Goal: Information Seeking & Learning: Check status

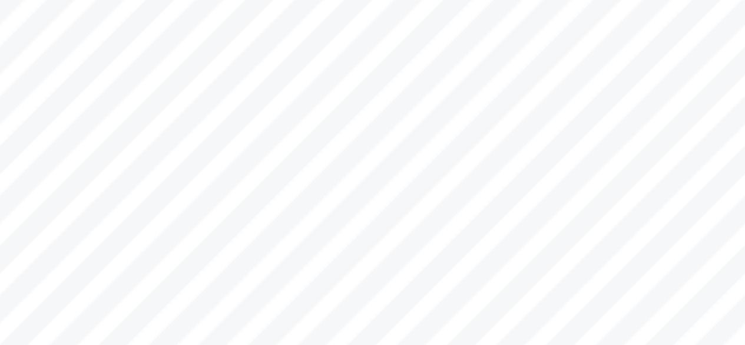
scroll to position [318, 0]
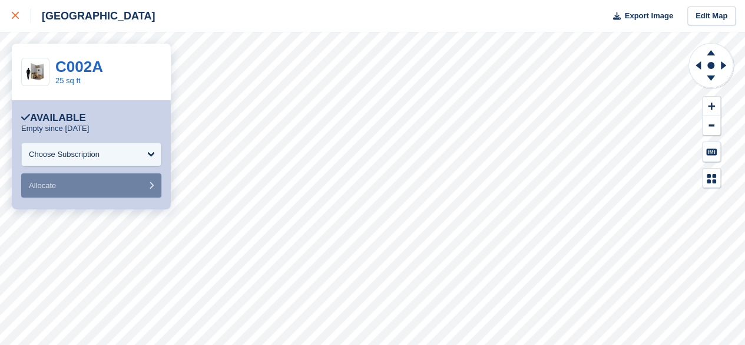
click at [20, 19] on div at bounding box center [21, 16] width 19 height 14
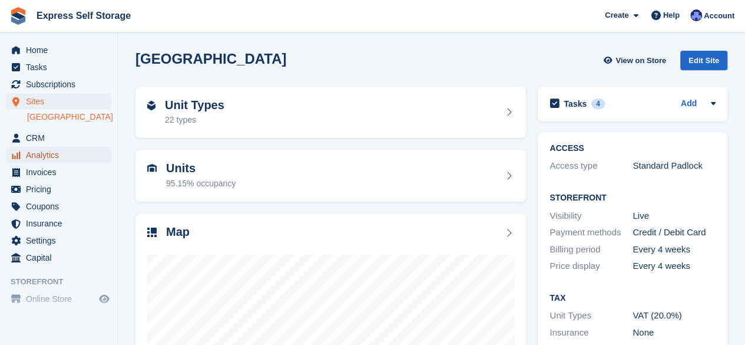
click at [42, 147] on span "Analytics" at bounding box center [61, 155] width 71 height 16
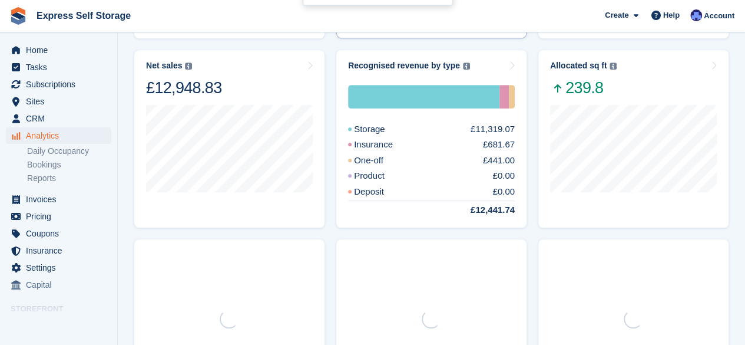
scroll to position [338, 0]
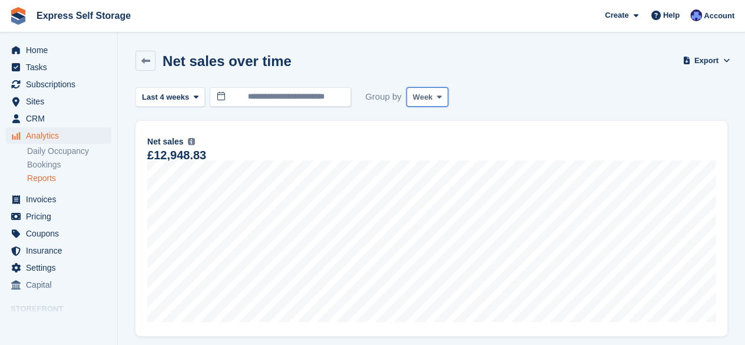
click at [423, 100] on span "Week" at bounding box center [423, 97] width 20 height 12
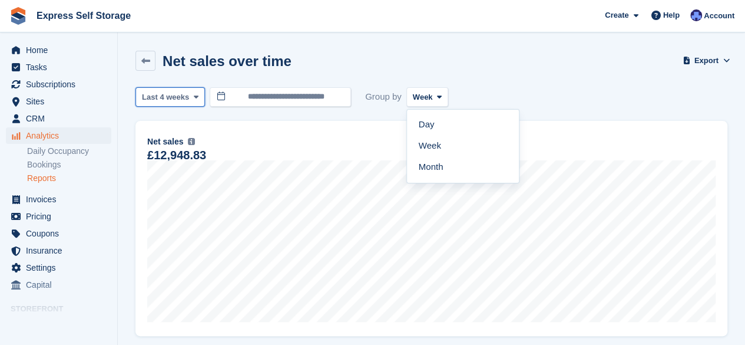
click at [197, 96] on span at bounding box center [195, 96] width 9 height 9
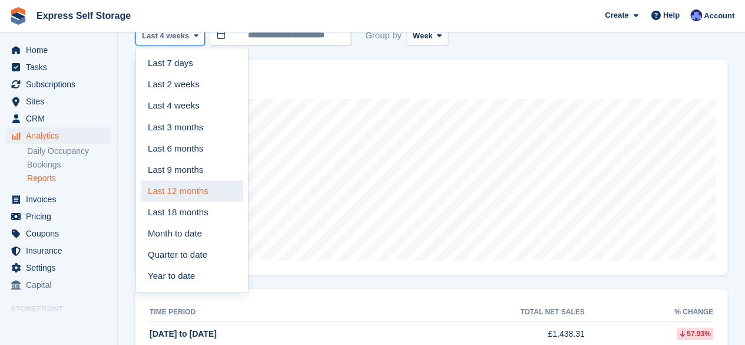
scroll to position [65, 0]
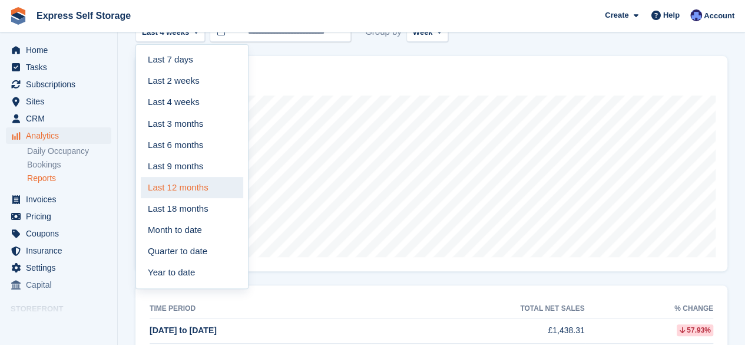
click at [190, 193] on link "Last 12 months" at bounding box center [192, 187] width 103 height 21
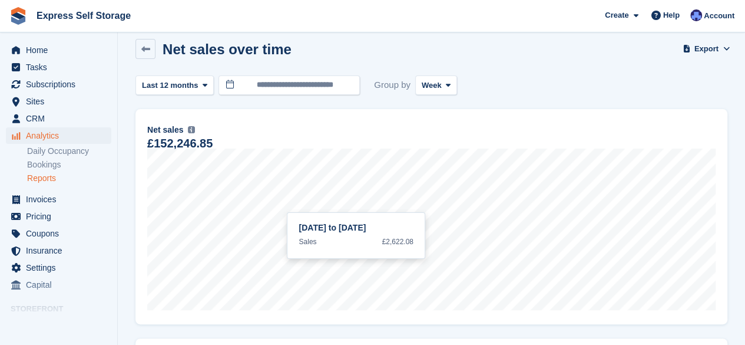
scroll to position [9, 0]
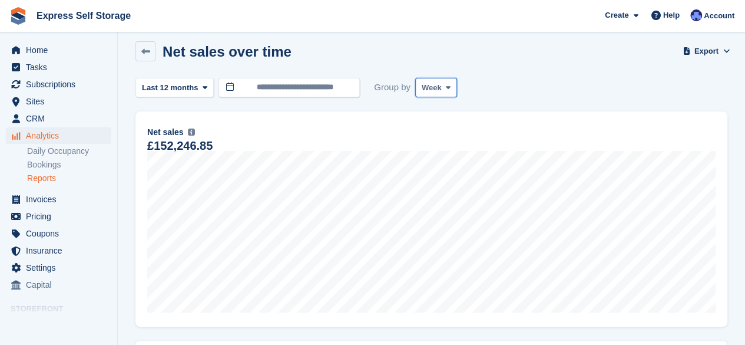
click at [435, 89] on span "Week" at bounding box center [432, 88] width 20 height 12
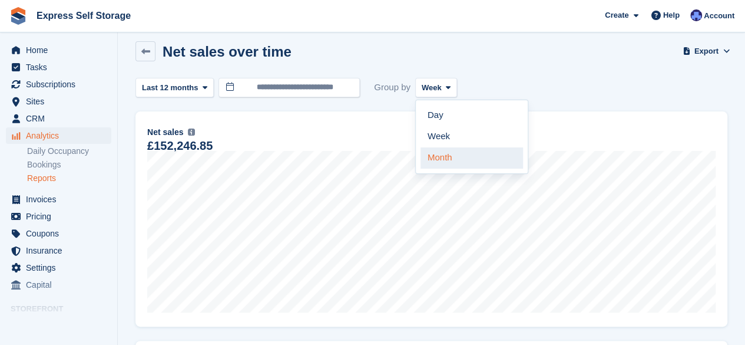
click at [440, 155] on link "Month" at bounding box center [472, 157] width 103 height 21
